Goal: Browse casually

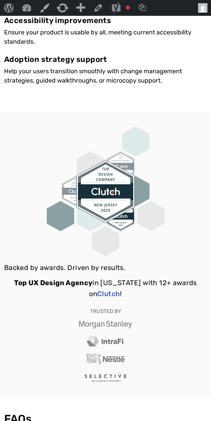
scroll to position [565, 0]
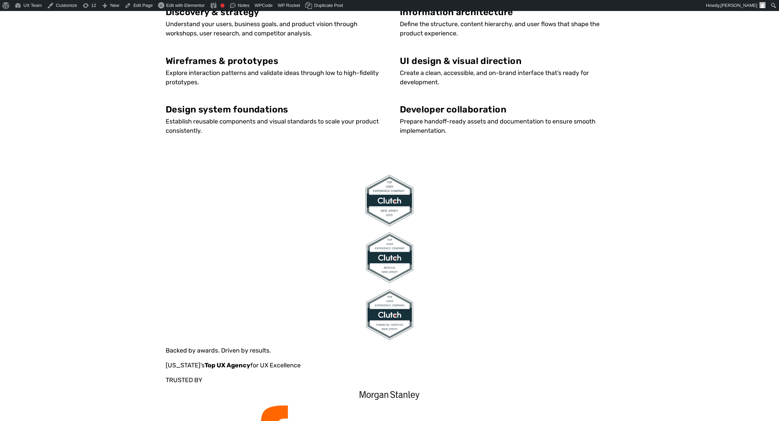
scroll to position [482, 0]
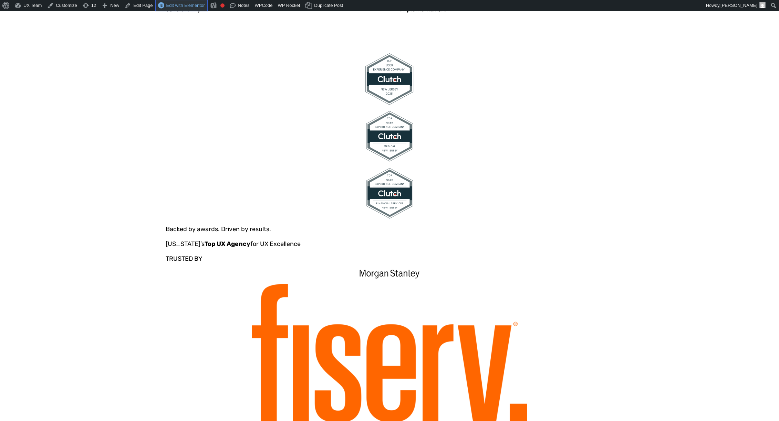
click at [184, 6] on span "Edit with Elementor" at bounding box center [185, 5] width 39 height 5
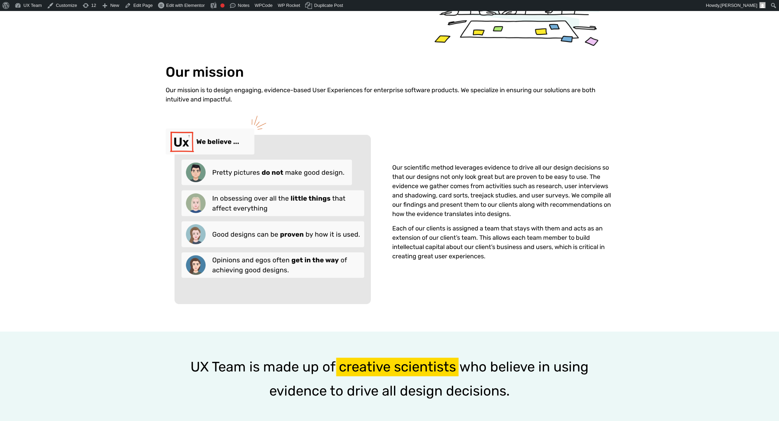
scroll to position [172, 0]
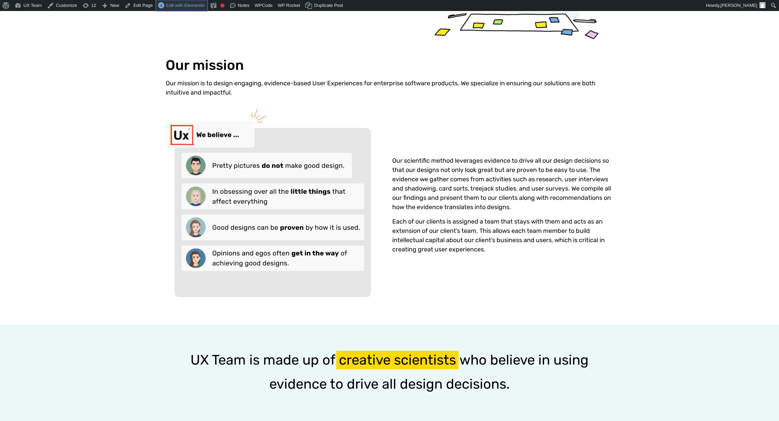
click at [184, 3] on span "Edit with Elementor" at bounding box center [185, 5] width 39 height 5
